Goal: Task Accomplishment & Management: Complete application form

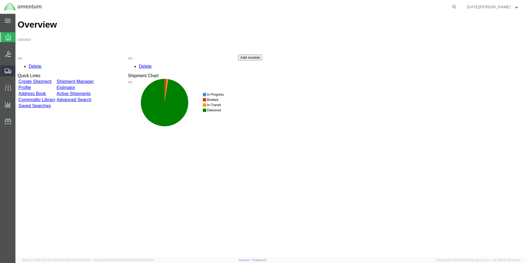
click at [0, 0] on span "Create from Template" at bounding box center [0, 0] width 0 height 0
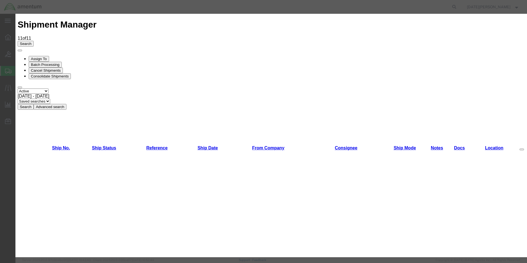
scroll to position [331, 0]
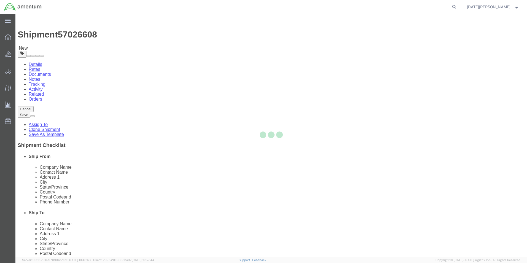
select select "49939"
select select "49940"
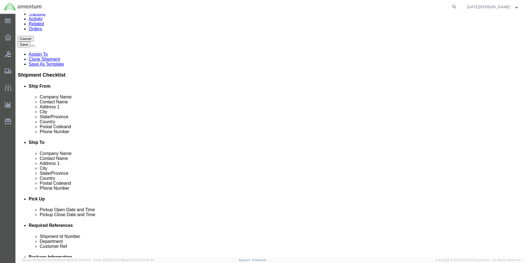
scroll to position [165, 0]
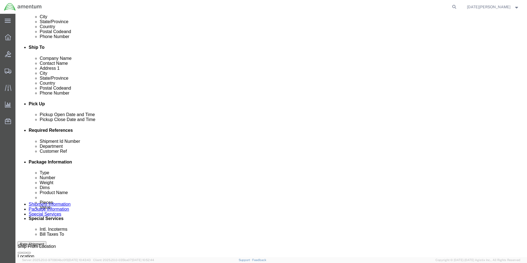
drag, startPoint x: 91, startPoint y: 176, endPoint x: 23, endPoint y: 175, distance: 68.6
click div "Shipment Id Number USAGE#"
type input "532-008278"
paste input "532-008278"
type input "532-008278"
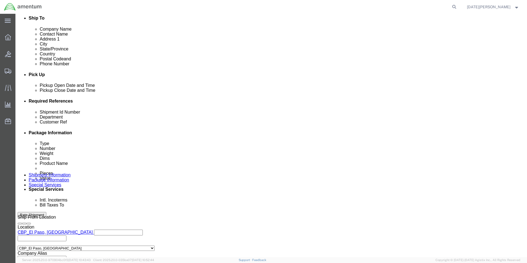
scroll to position [230, 0]
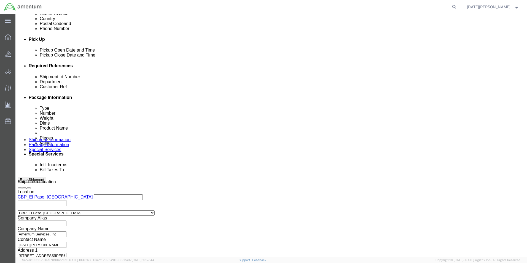
click div "Previous Continue"
click button "Continue"
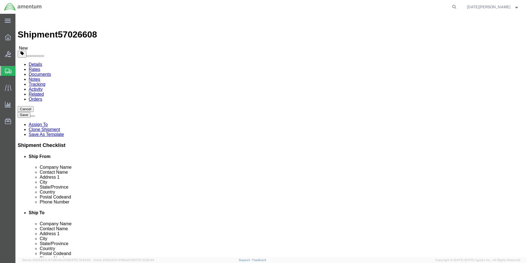
click input "8.00"
type input "16"
type input "22"
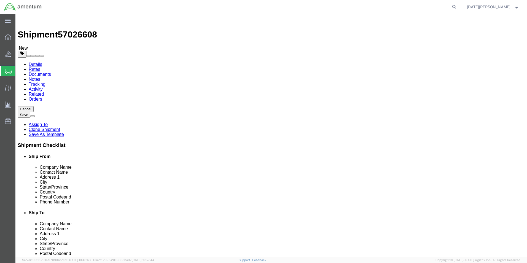
click div "Pieces: 12.00 Each Total value: 60.00 USD"
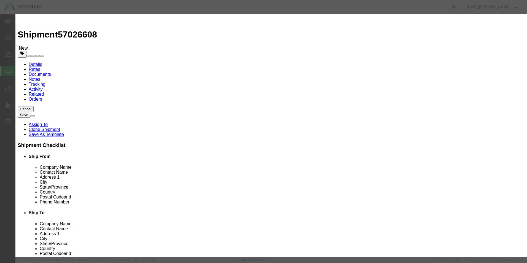
click input "PAINT BRUSHES"
type input "SHOP TOWELS"
type input "1"
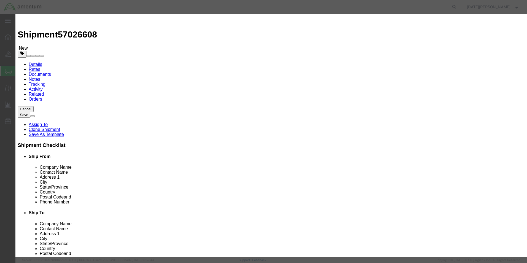
type input "5"
type input "150"
select select "USD"
click button "Save & Close"
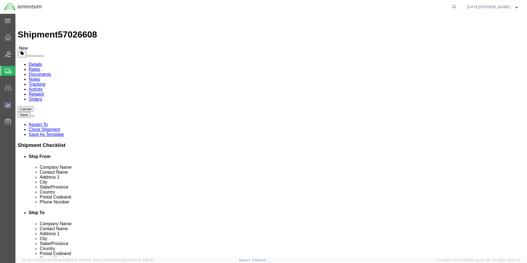
drag, startPoint x: 456, startPoint y: 245, endPoint x: 440, endPoint y: 231, distance: 20.9
click button "Rate Shipment"
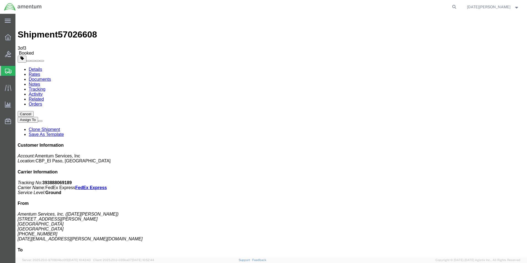
drag, startPoint x: 217, startPoint y: 128, endPoint x: 217, endPoint y: 122, distance: 6.1
